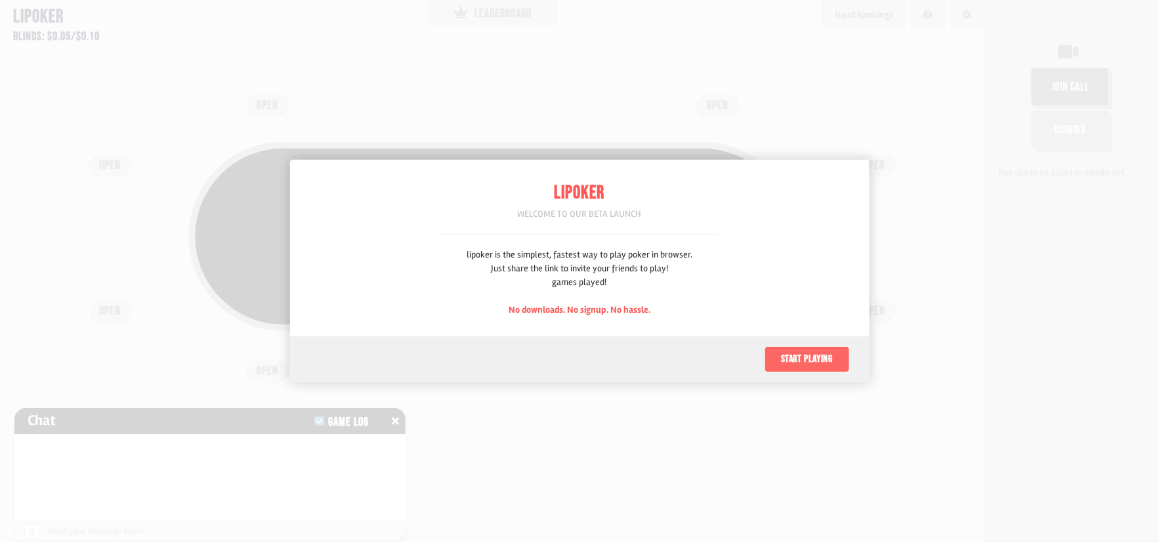
scroll to position [66, 0]
click at [787, 358] on button "Start playing" at bounding box center [807, 359] width 85 height 26
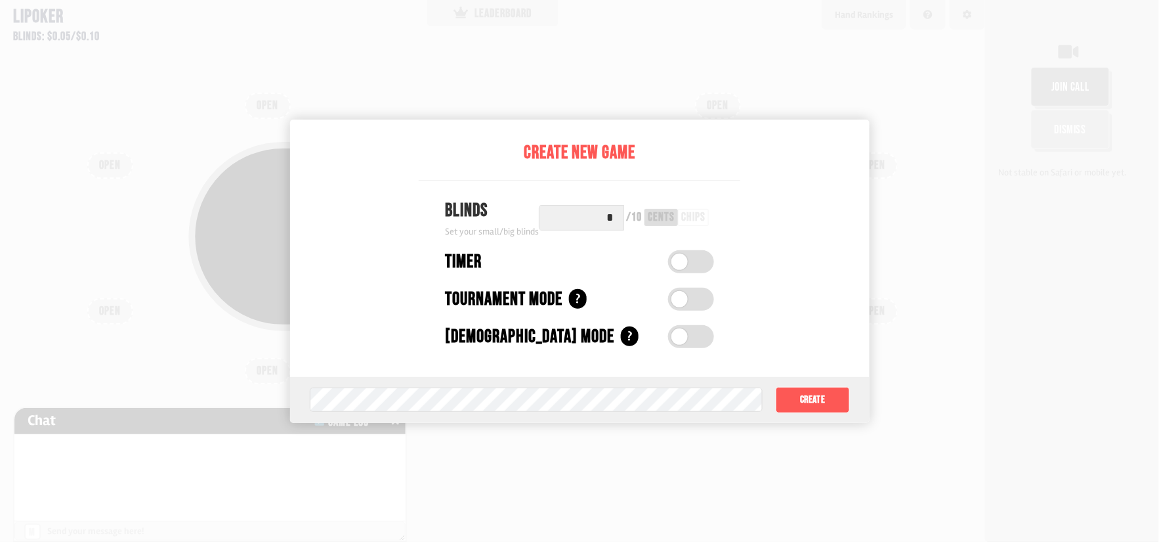
click at [685, 337] on span at bounding box center [680, 336] width 16 height 16
click at [685, 337] on label at bounding box center [691, 336] width 46 height 23
click at [915, 187] on div at bounding box center [579, 271] width 1159 height 542
drag, startPoint x: 245, startPoint y: 127, endPoint x: 96, endPoint y: 33, distance: 176.1
click at [232, 124] on div at bounding box center [579, 271] width 1159 height 542
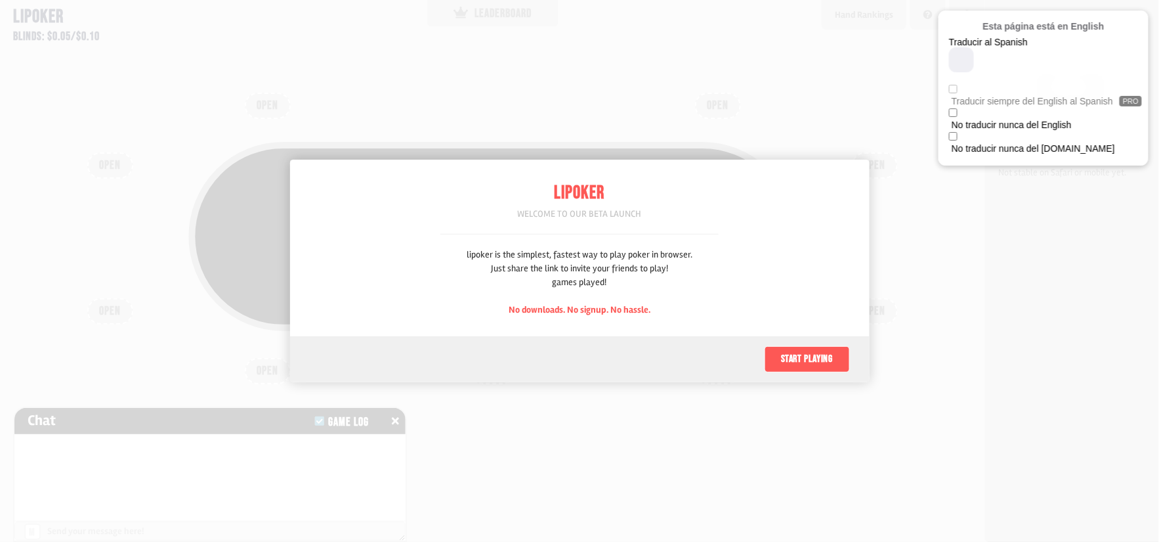
scroll to position [66, 0]
